Goal: Transaction & Acquisition: Download file/media

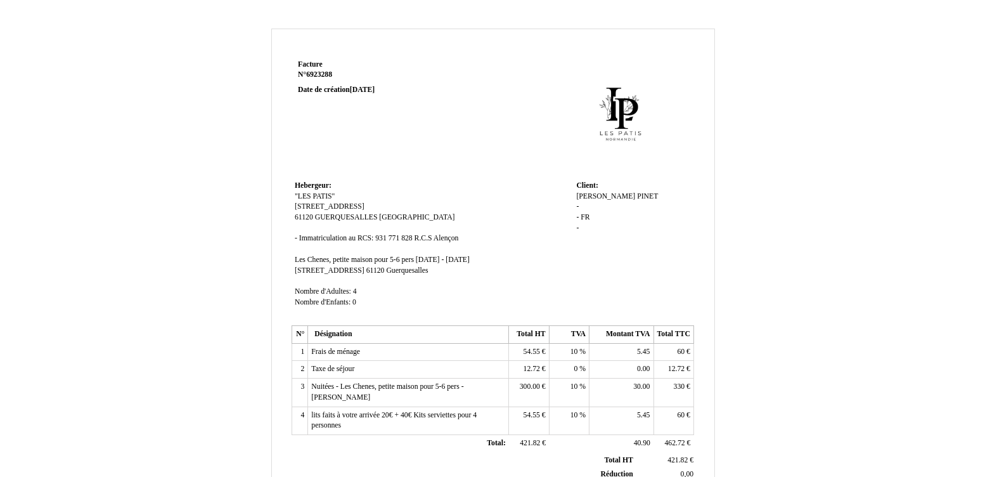
scroll to position [288, 0]
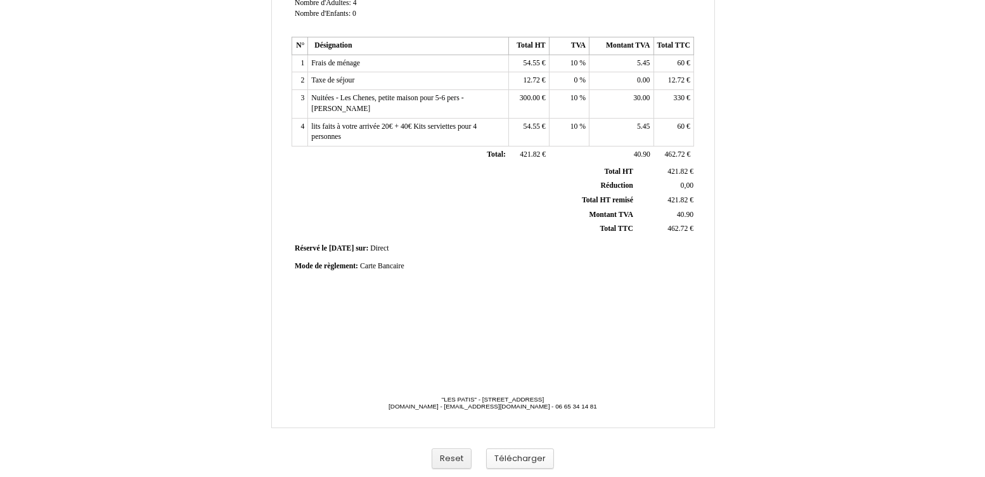
click at [508, 455] on button "Télécharger" at bounding box center [520, 458] width 68 height 21
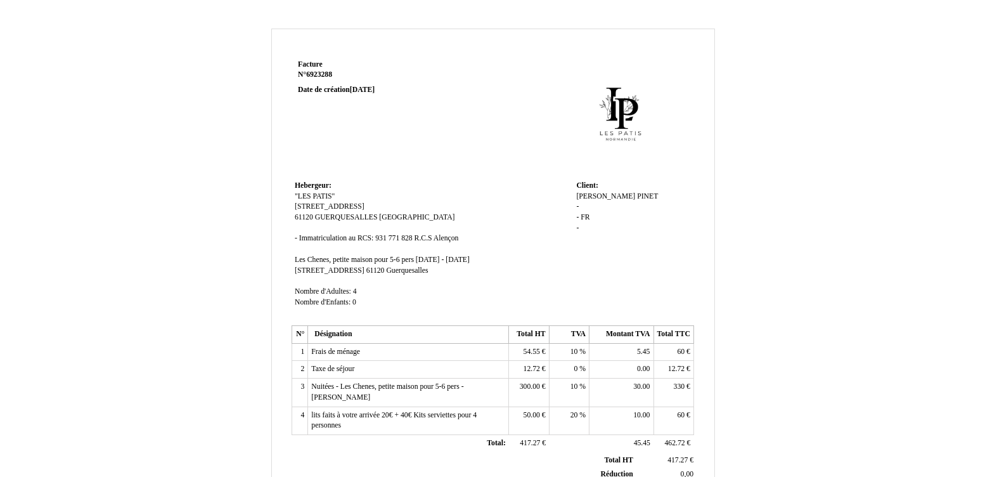
scroll to position [112, 0]
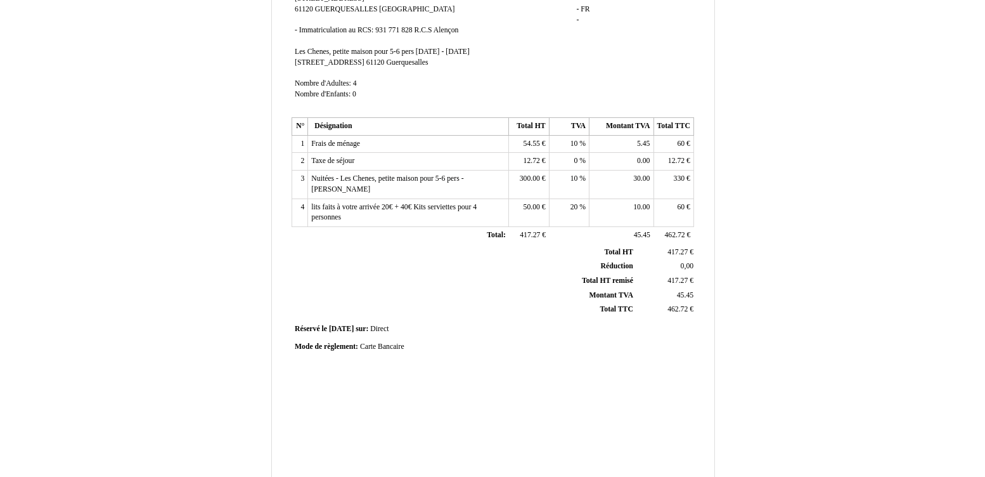
scroll to position [288, 0]
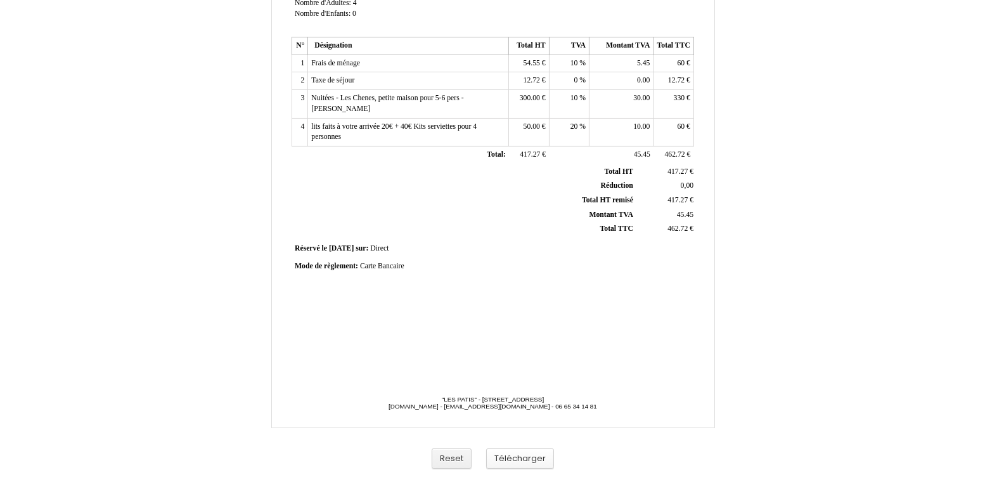
click at [513, 459] on button "Télécharger" at bounding box center [520, 458] width 68 height 21
